Goal: Transaction & Acquisition: Purchase product/service

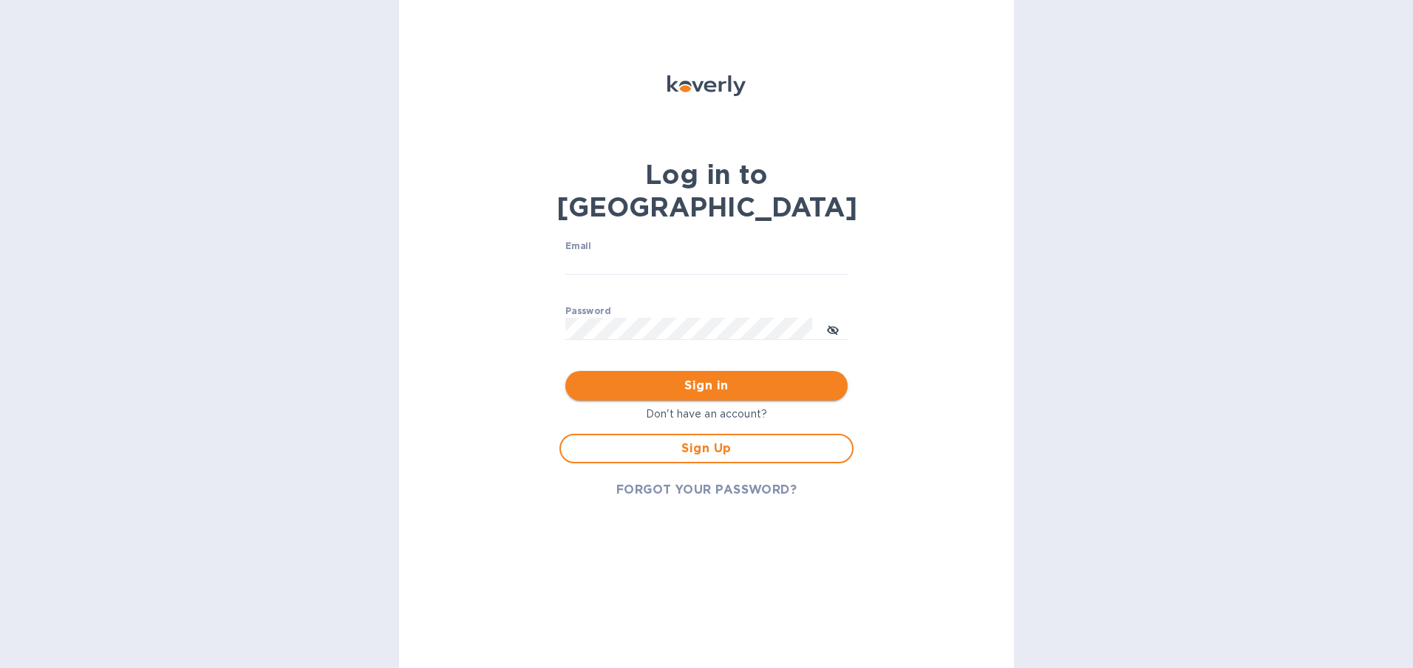
type input "leticiahervert07@hotmail.com"
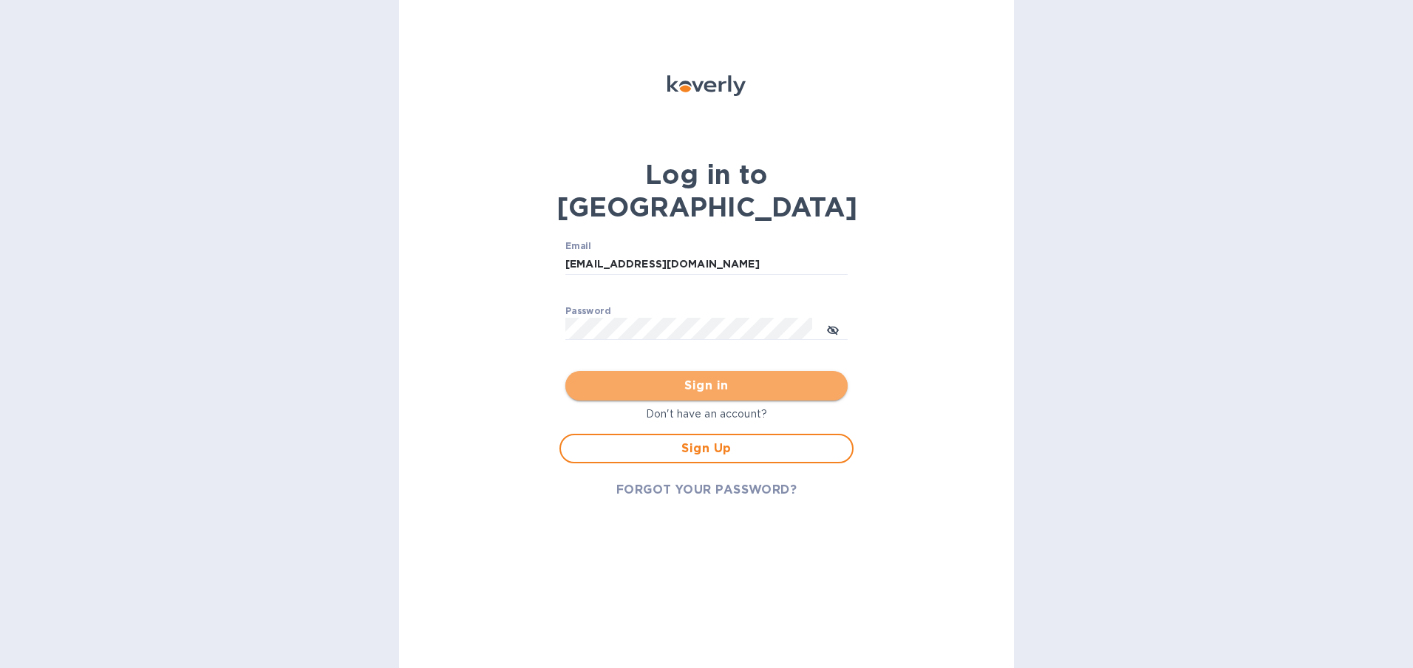
click at [734, 377] on span "Sign in" at bounding box center [706, 386] width 259 height 18
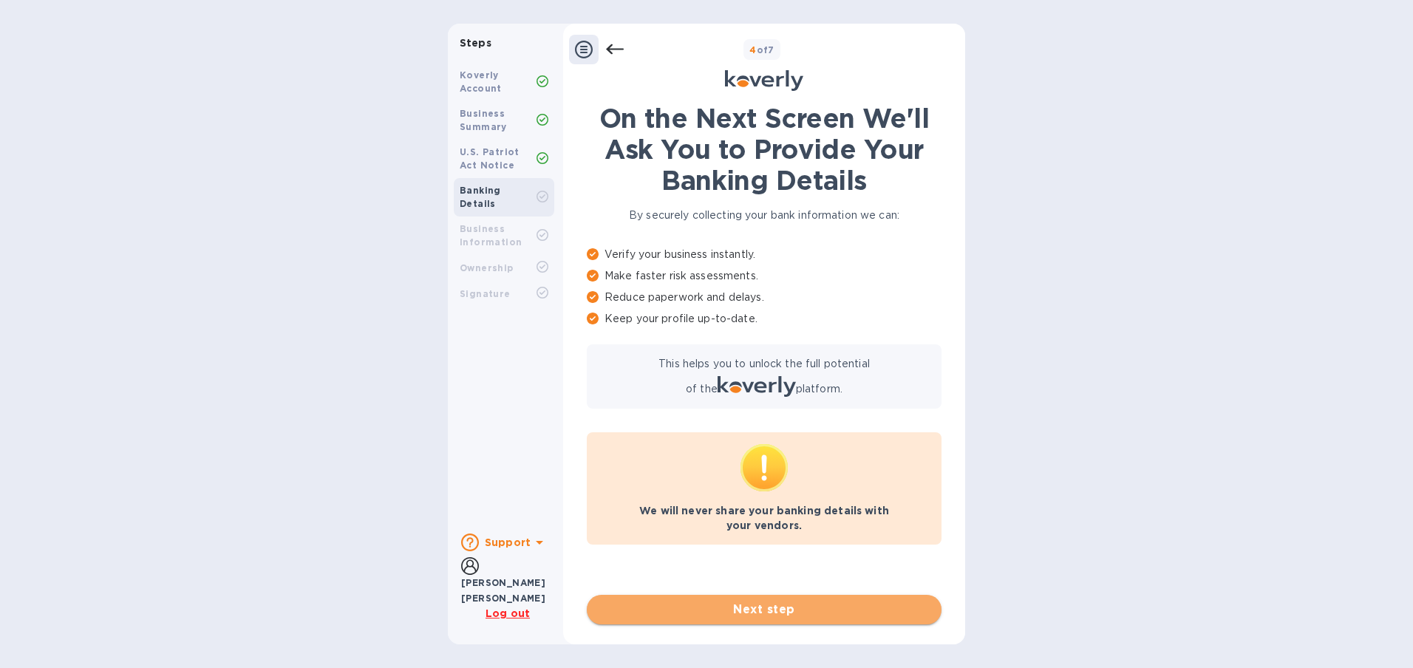
click at [752, 610] on span "Next step" at bounding box center [764, 610] width 331 height 18
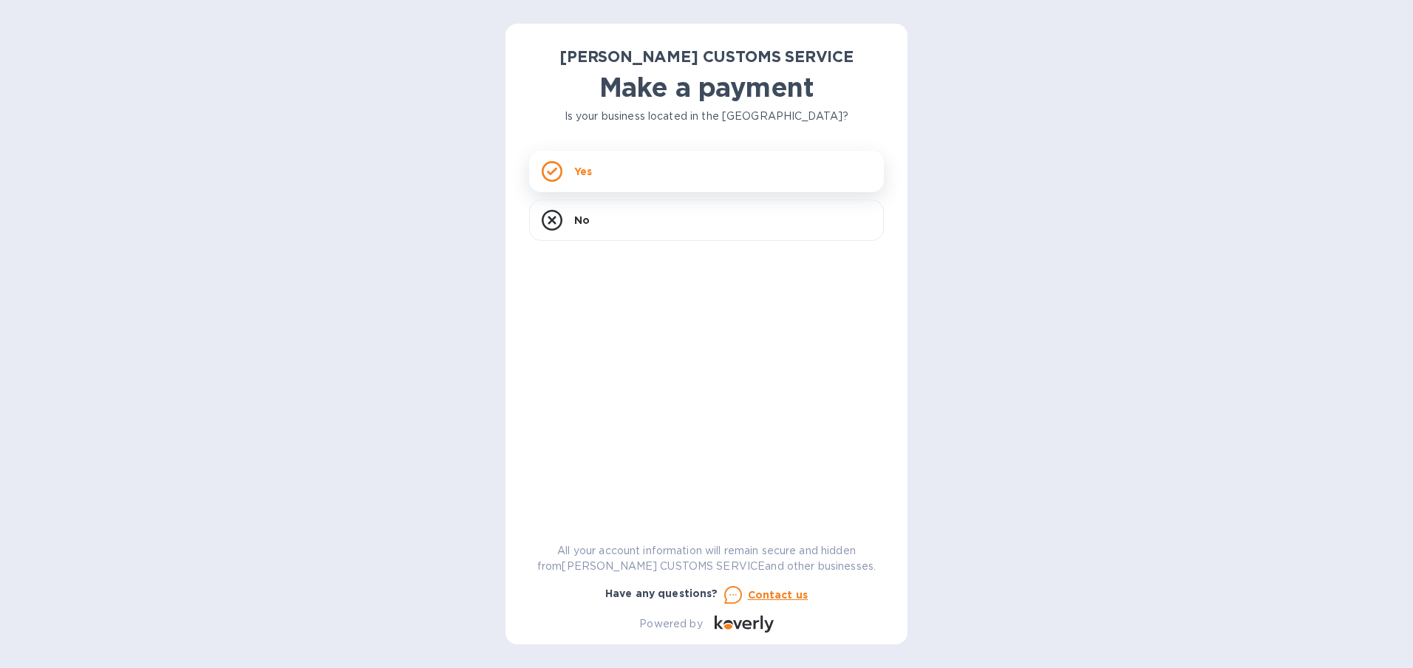
click at [574, 174] on p "Yes" at bounding box center [583, 171] width 18 height 15
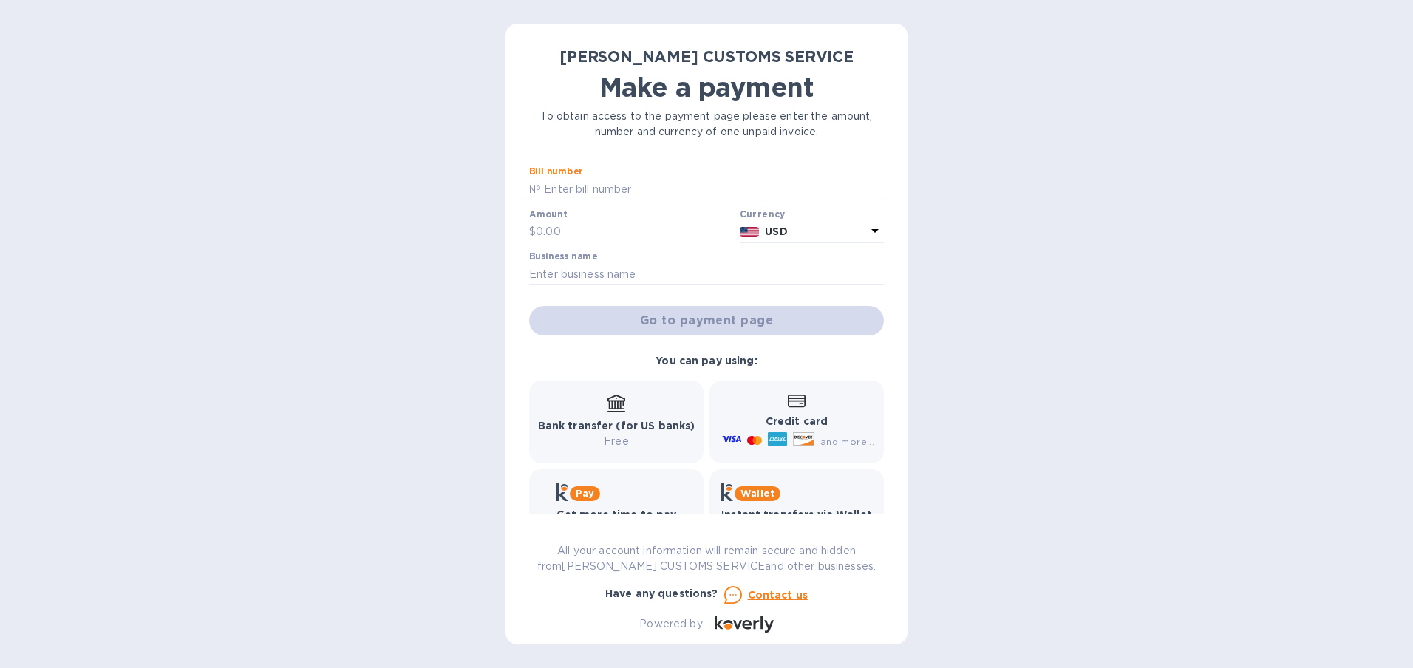
click at [625, 196] on input "text" at bounding box center [712, 189] width 343 height 22
type input "r"
type input "R00008536"
type input "510.00"
click at [548, 269] on input "text" at bounding box center [706, 274] width 355 height 22
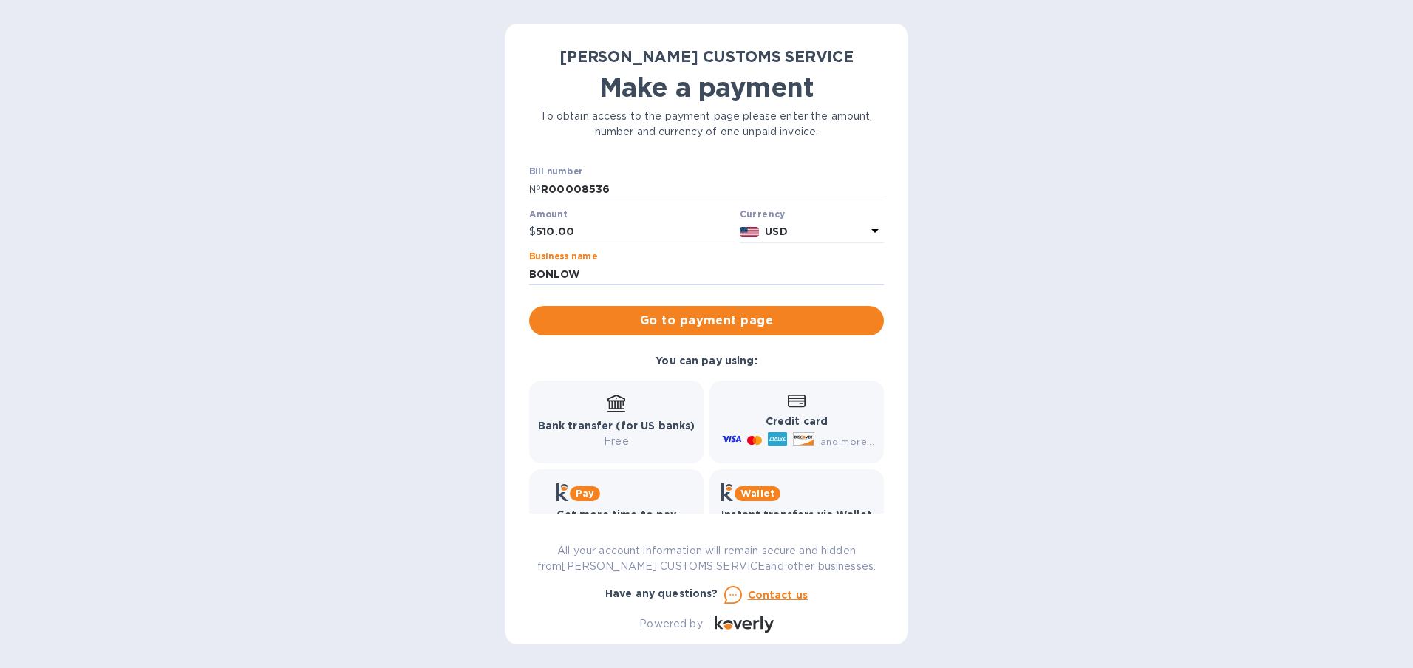
type input "bonlow llc"
click at [748, 321] on span "Go to payment page" at bounding box center [706, 321] width 331 height 18
